Goal: Task Accomplishment & Management: Use online tool/utility

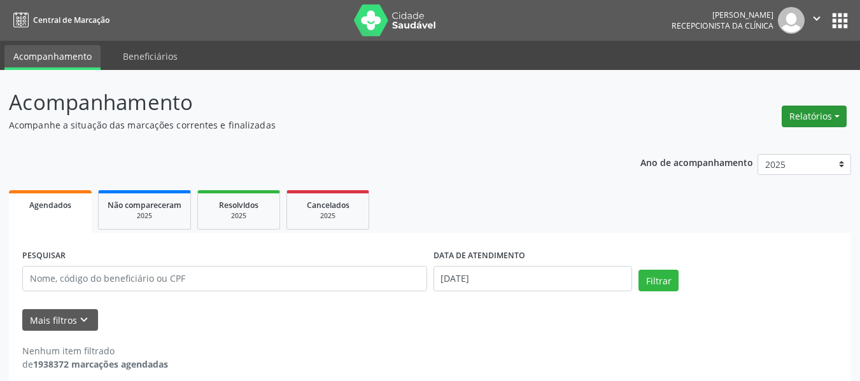
click at [841, 118] on button "Relatórios" at bounding box center [814, 117] width 65 height 22
click at [771, 141] on link "Agendamentos" at bounding box center [778, 144] width 137 height 18
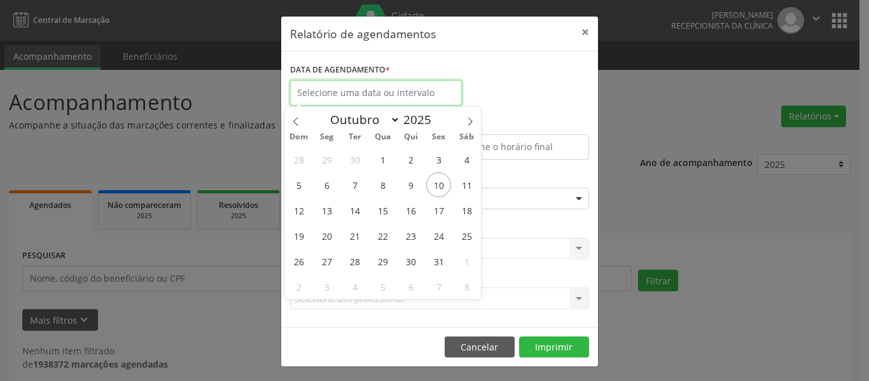
click at [356, 95] on input "text" at bounding box center [376, 92] width 172 height 25
click at [441, 186] on span "10" at bounding box center [438, 184] width 25 height 25
type input "[DATE]"
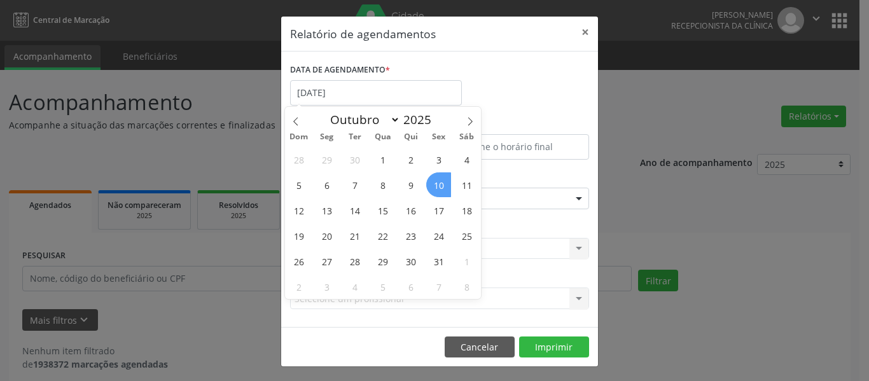
click at [442, 188] on span "10" at bounding box center [438, 184] width 25 height 25
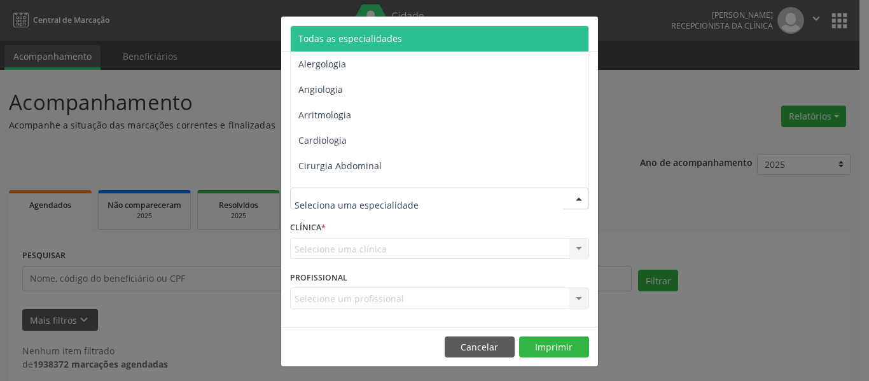
click at [442, 188] on div at bounding box center [439, 199] width 299 height 22
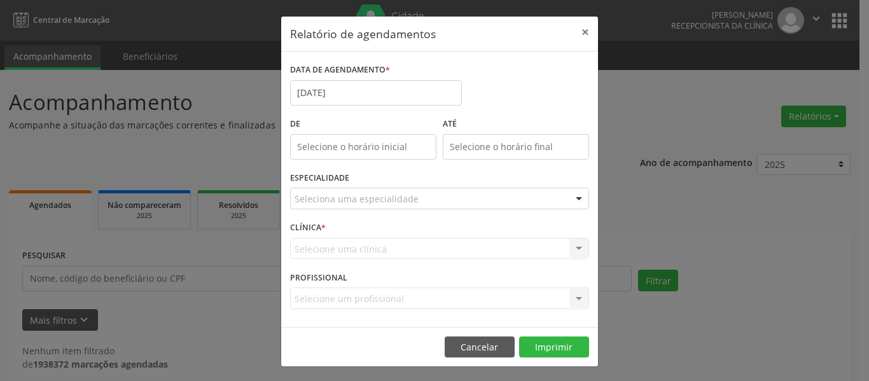
click at [633, 129] on div "Relatório de agendamentos × DATA DE AGENDAMENTO * [DATE] De ATÉ ESPECIALIDADE S…" at bounding box center [434, 190] width 869 height 381
type input "12:00"
click at [358, 150] on input "12:00" at bounding box center [363, 146] width 146 height 25
click at [580, 31] on button "×" at bounding box center [585, 32] width 25 height 31
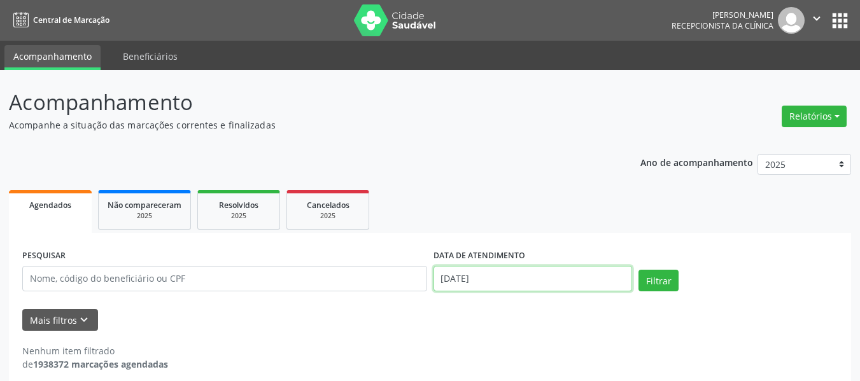
click at [594, 280] on input "[DATE]" at bounding box center [532, 278] width 199 height 25
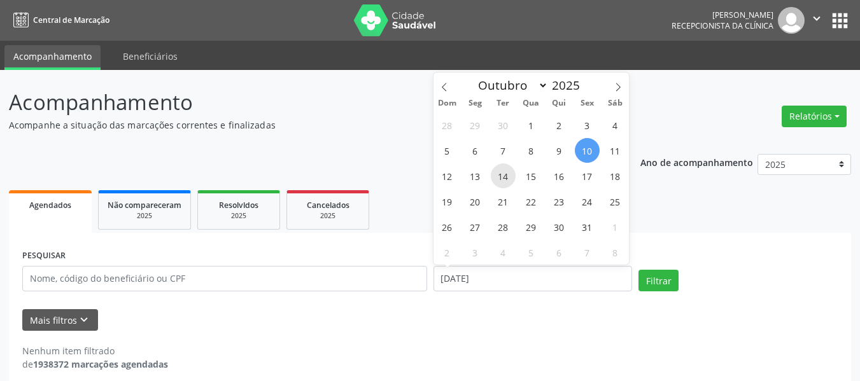
click at [508, 178] on span "14" at bounding box center [503, 176] width 25 height 25
type input "[DATE]"
click at [507, 177] on span "14" at bounding box center [503, 176] width 25 height 25
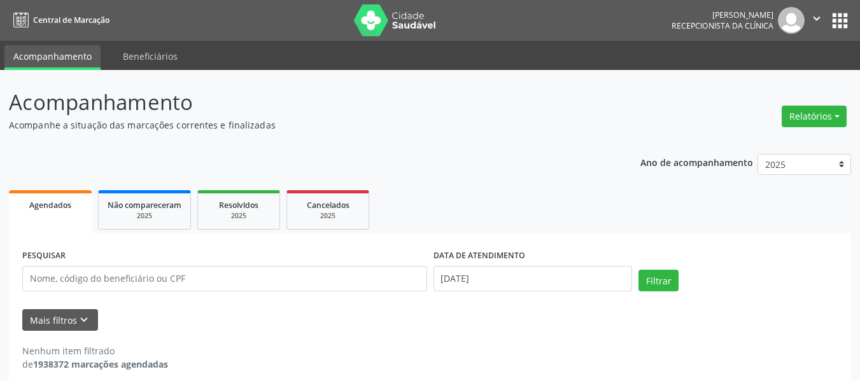
click at [507, 177] on div "Ano de acompanhamento 2025 2024 2023 2022 2021 Agendados Não compareceram 2025 …" at bounding box center [430, 265] width 842 height 240
click at [805, 112] on button "Relatórios" at bounding box center [814, 117] width 65 height 22
click at [739, 141] on link "Agendamentos" at bounding box center [778, 144] width 137 height 18
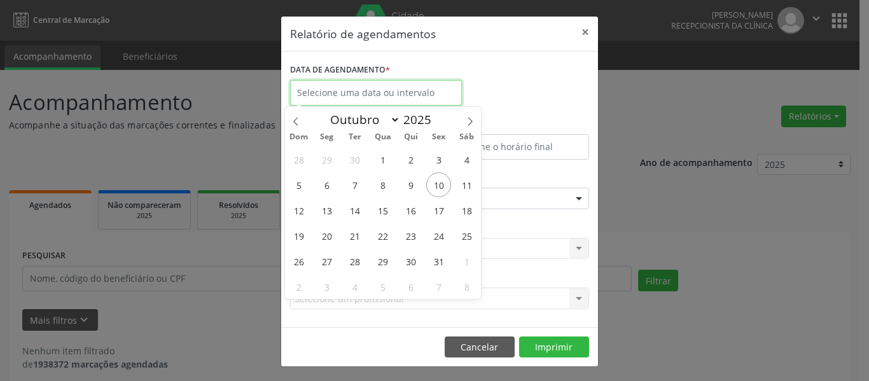
click at [396, 95] on input "text" at bounding box center [376, 92] width 172 height 25
click at [351, 210] on span "14" at bounding box center [354, 210] width 25 height 25
type input "[DATE]"
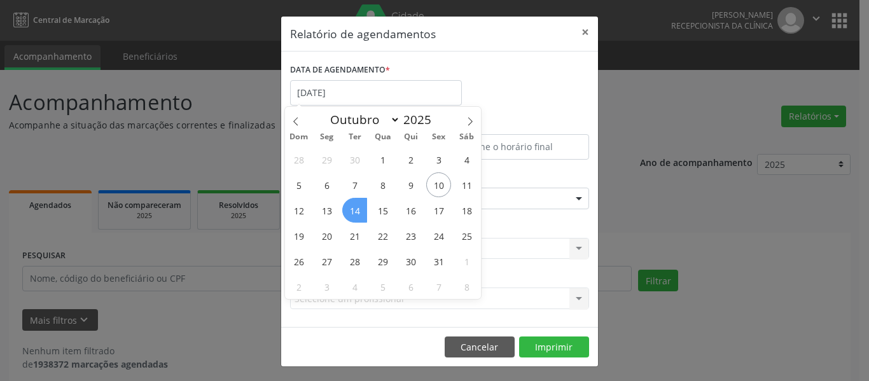
click at [351, 209] on span "14" at bounding box center [354, 210] width 25 height 25
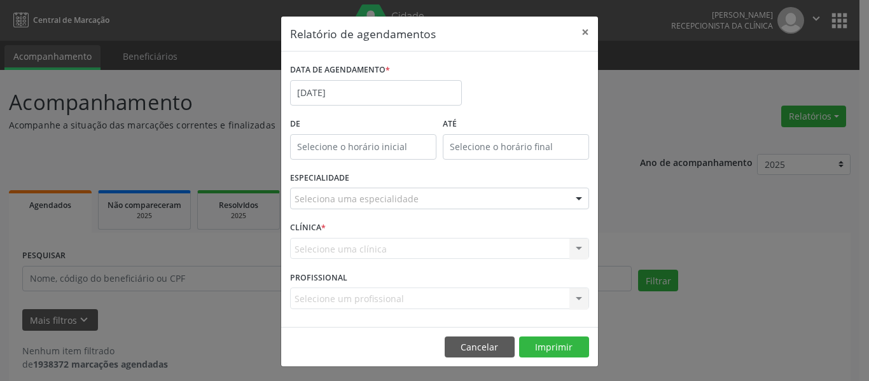
click at [351, 209] on div "ESPECIALIDADE Seleciona uma especialidade Todas as especialidades Alergologia A…" at bounding box center [439, 194] width 305 height 50
click at [361, 153] on input "12:00" at bounding box center [363, 146] width 146 height 25
click at [375, 181] on span at bounding box center [376, 180] width 9 height 13
type input "11:00"
type input "11"
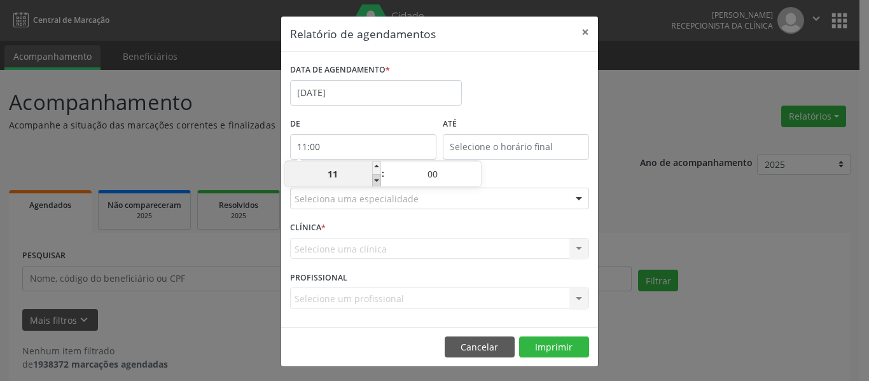
click at [375, 181] on span at bounding box center [376, 180] width 9 height 13
type input "10:00"
type input "10"
click at [375, 181] on span at bounding box center [376, 180] width 9 height 13
type input "09:00"
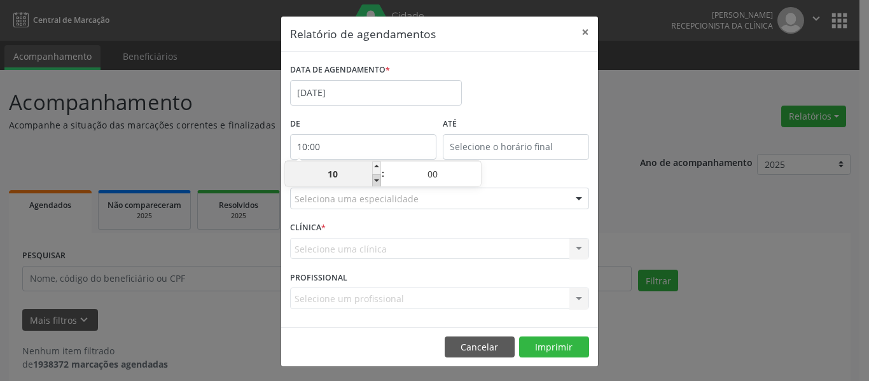
type input "09"
click at [375, 181] on span at bounding box center [376, 180] width 9 height 13
type input "08:00"
type input "08"
click at [375, 181] on span at bounding box center [376, 180] width 9 height 13
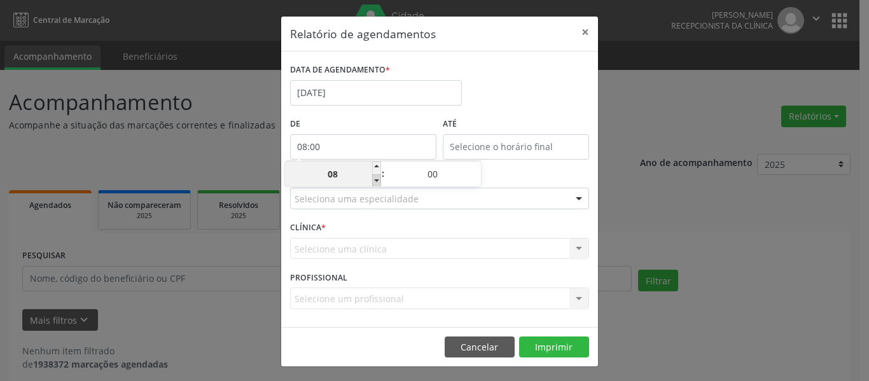
type input "07:00"
type input "07"
click at [375, 181] on span at bounding box center [376, 180] width 9 height 13
type input "06:00"
type input "06"
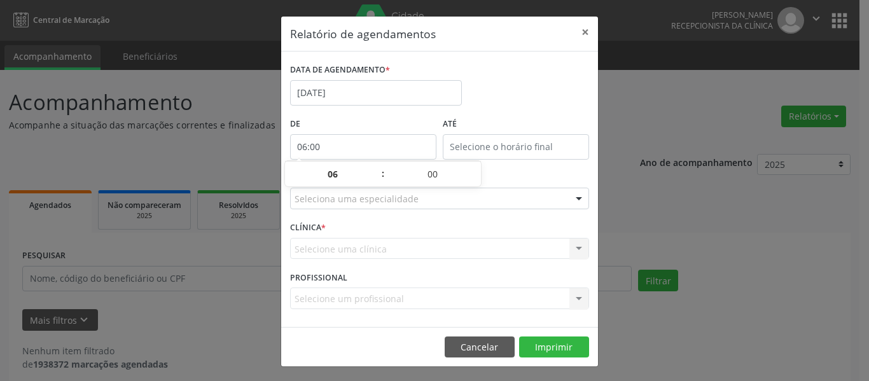
click at [596, 71] on div "Relatório de agendamentos × DATA DE AGENDAMENTO * [DATE] De 06:00 ATÉ ESPECIALI…" at bounding box center [434, 190] width 869 height 381
click at [512, 143] on input "12:00" at bounding box center [516, 146] width 146 height 25
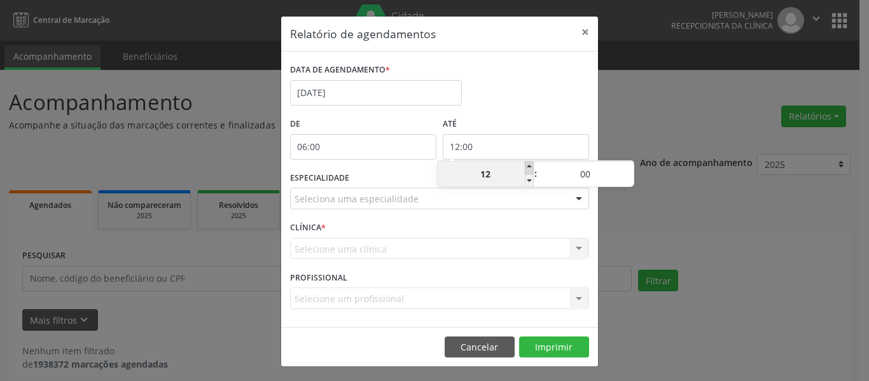
click at [527, 165] on span at bounding box center [529, 168] width 9 height 13
type input "13:00"
type input "13"
click at [527, 165] on span at bounding box center [529, 168] width 9 height 13
type input "14:00"
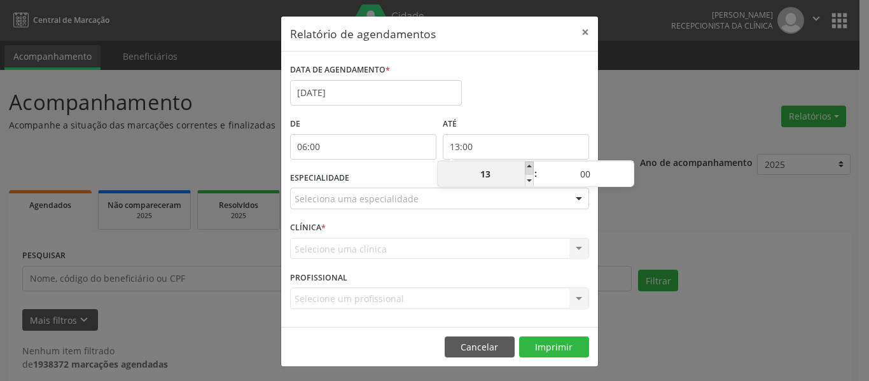
type input "14"
click at [528, 164] on span at bounding box center [529, 168] width 9 height 13
type input "15:00"
type input "15"
click at [529, 164] on span at bounding box center [529, 168] width 9 height 13
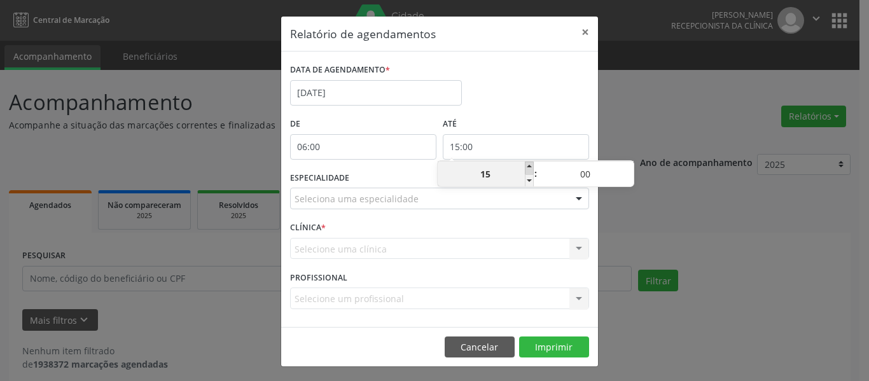
type input "16:00"
type input "16"
click at [529, 164] on span at bounding box center [529, 168] width 9 height 13
type input "17:00"
type input "17"
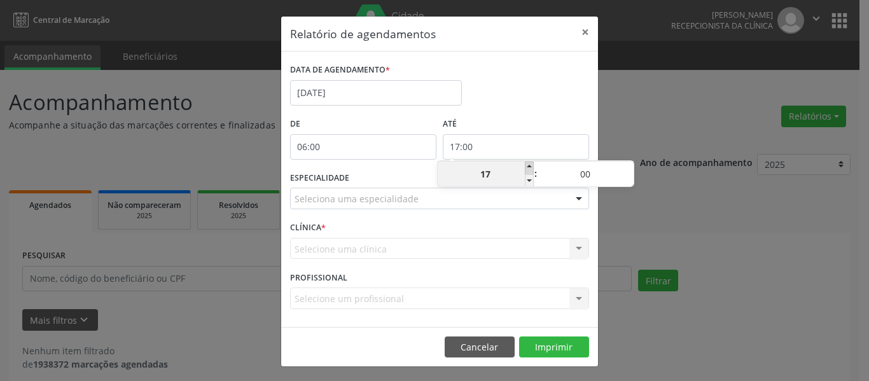
click at [529, 164] on span at bounding box center [529, 168] width 9 height 13
type input "18:00"
type input "18"
click at [529, 164] on span at bounding box center [529, 168] width 9 height 13
type input "19:00"
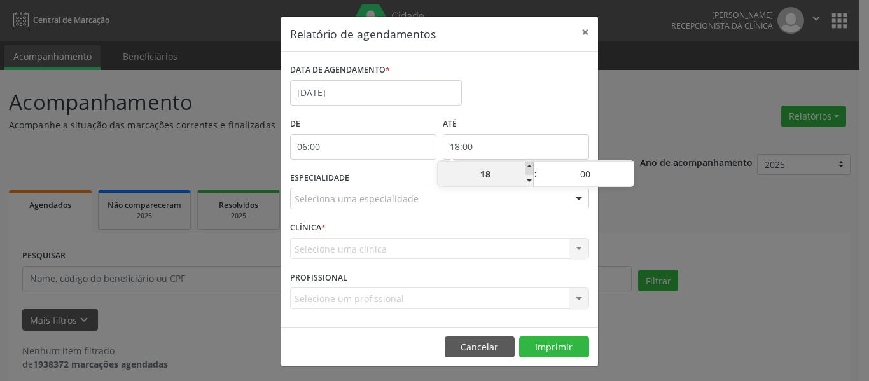
type input "19"
click at [529, 164] on span at bounding box center [529, 168] width 9 height 13
type input "20:00"
type input "20"
click at [526, 108] on div "DATA DE AGENDAMENTO * [DATE]" at bounding box center [439, 87] width 305 height 54
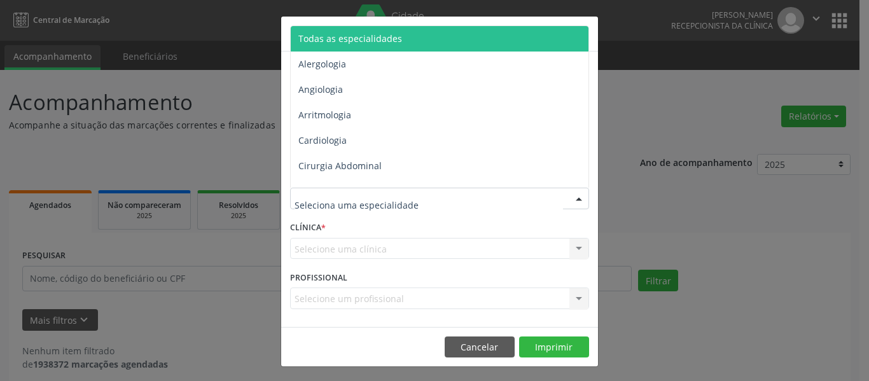
click at [423, 202] on div at bounding box center [439, 199] width 299 height 22
click at [387, 28] on span "Todas as especialidades" at bounding box center [441, 38] width 300 height 25
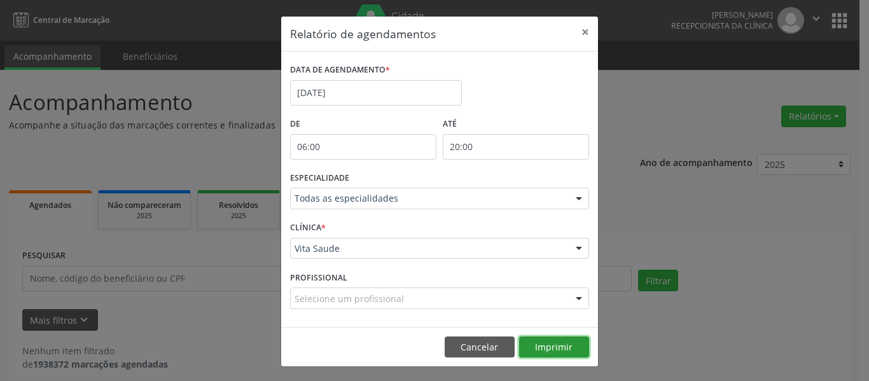
click at [543, 347] on button "Imprimir" at bounding box center [554, 348] width 70 height 22
